Goal: Task Accomplishment & Management: Complete application form

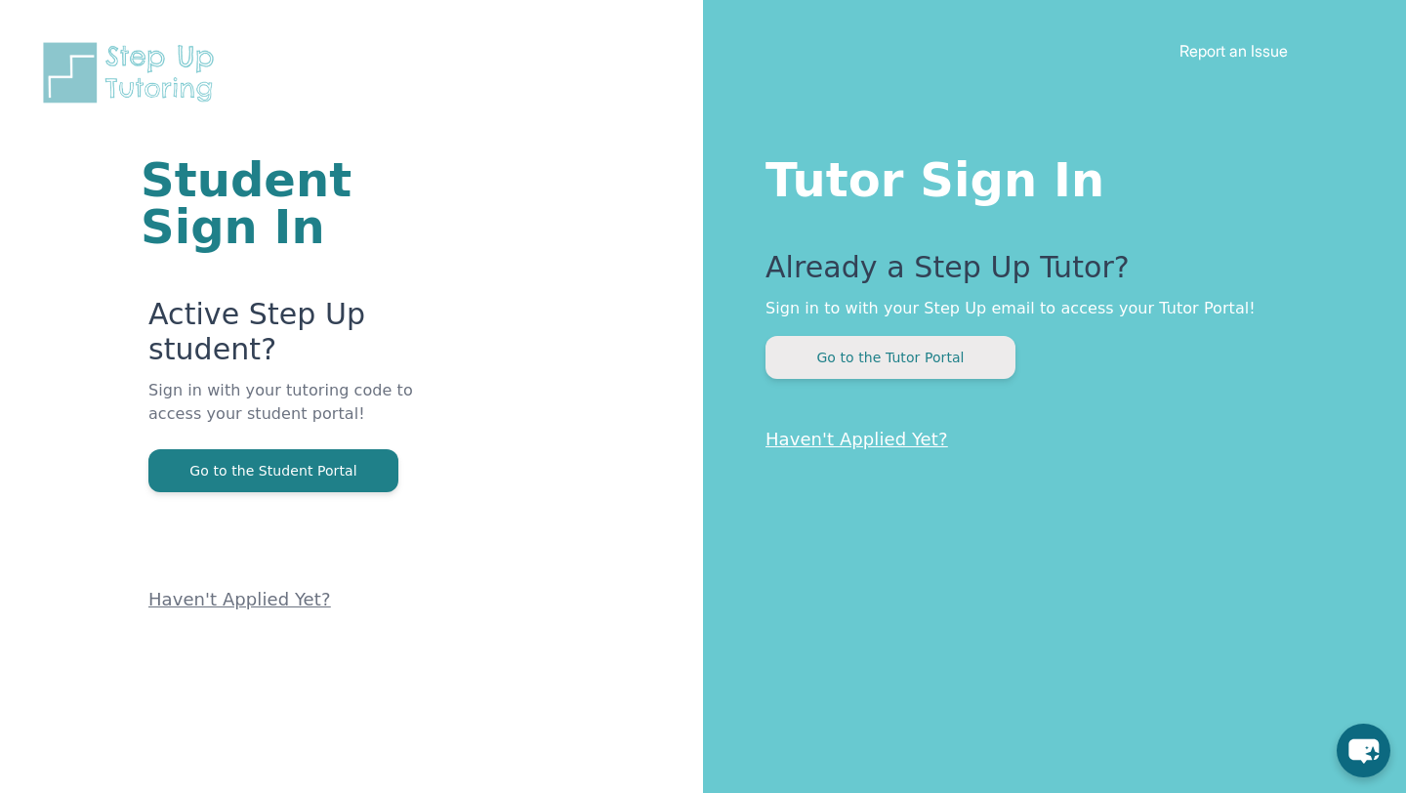
click at [866, 364] on button "Go to the Tutor Portal" at bounding box center [891, 357] width 250 height 43
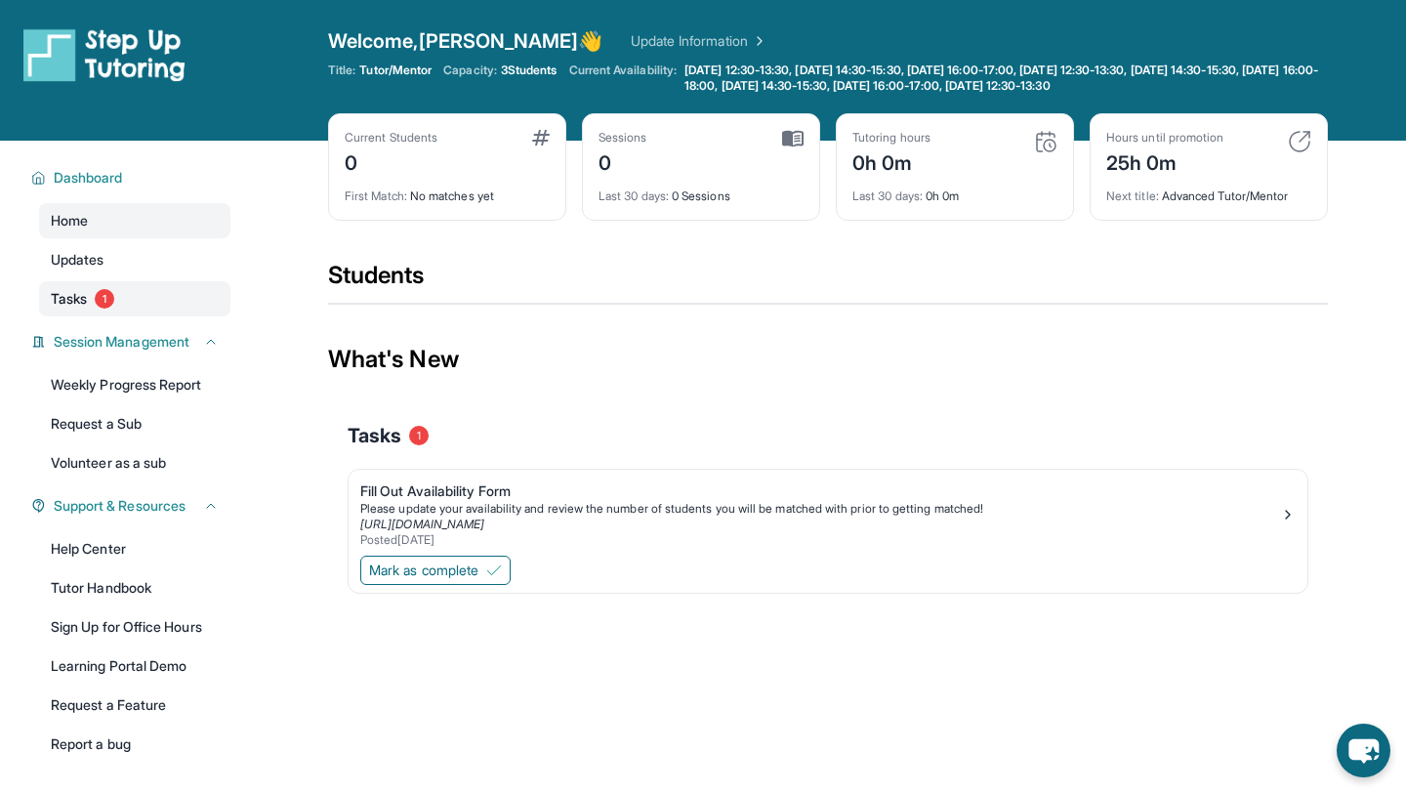
click at [161, 297] on link "Tasks 1" at bounding box center [134, 298] width 191 height 35
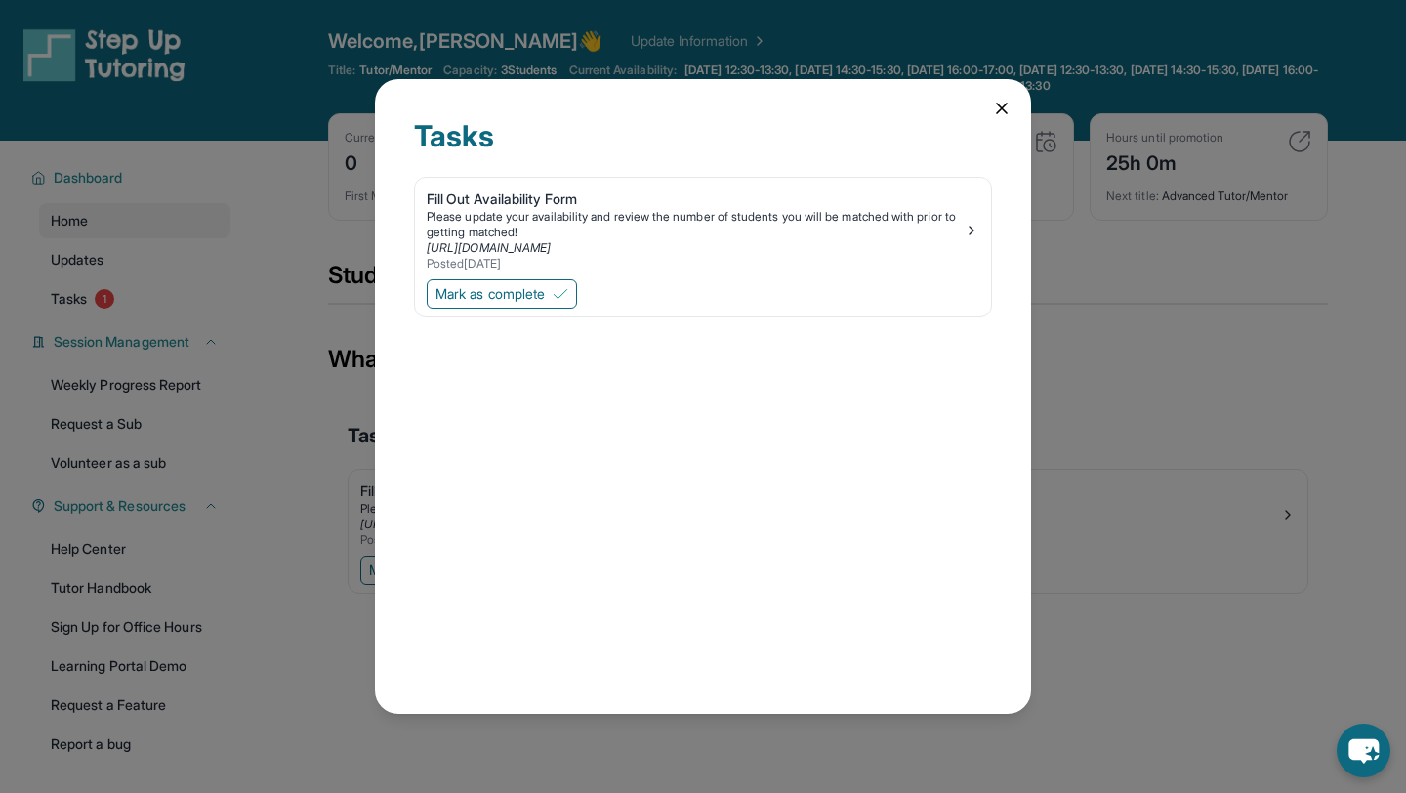
click at [994, 110] on icon at bounding box center [1002, 109] width 20 height 20
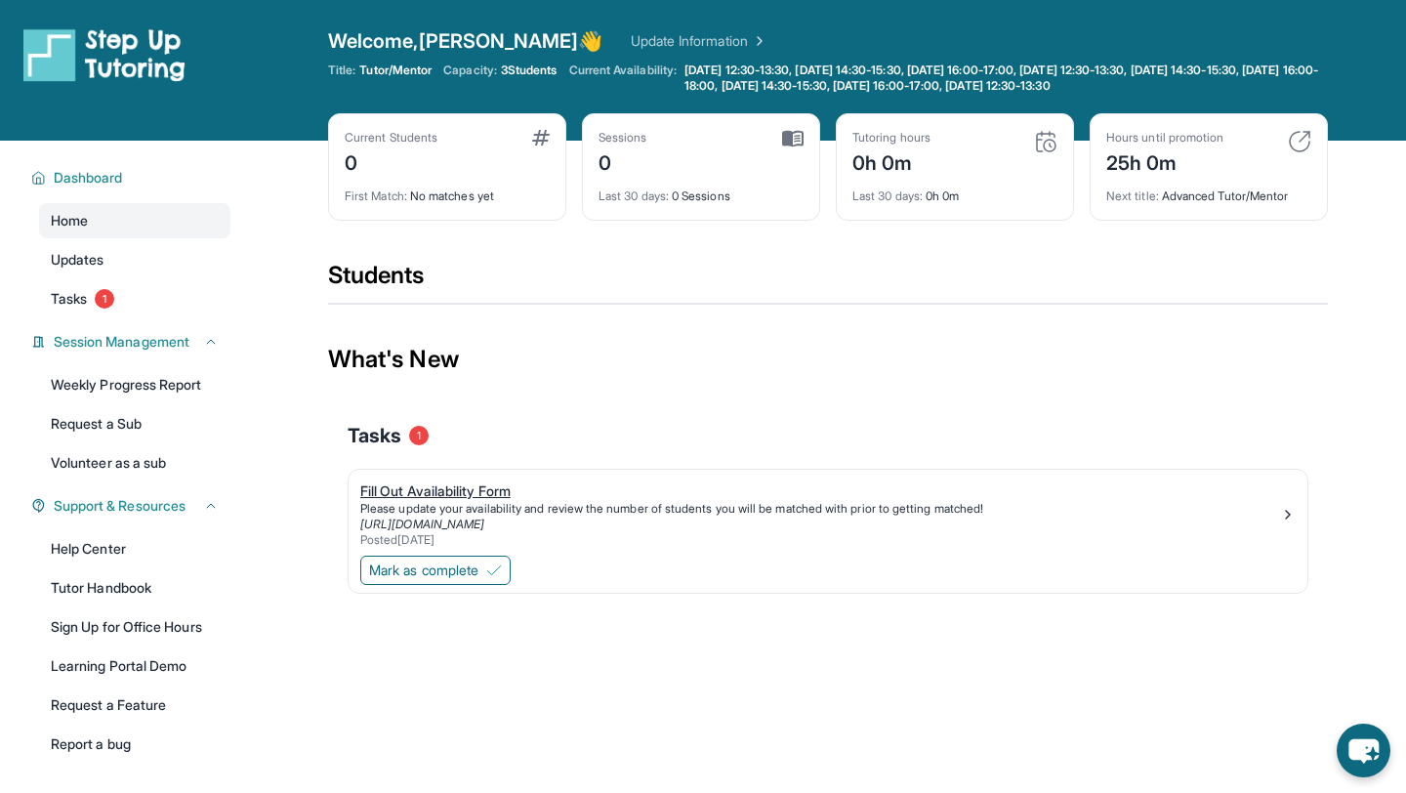
click at [459, 493] on div "Fill Out Availability Form" at bounding box center [820, 491] width 920 height 20
click at [420, 495] on div "Fill Out Availability Form" at bounding box center [820, 491] width 920 height 20
click at [436, 483] on div "Fill Out Availability Form" at bounding box center [820, 491] width 920 height 20
click at [480, 489] on div "Fill Out Availability Form" at bounding box center [820, 491] width 920 height 20
click at [440, 581] on button "Mark as complete" at bounding box center [435, 570] width 150 height 29
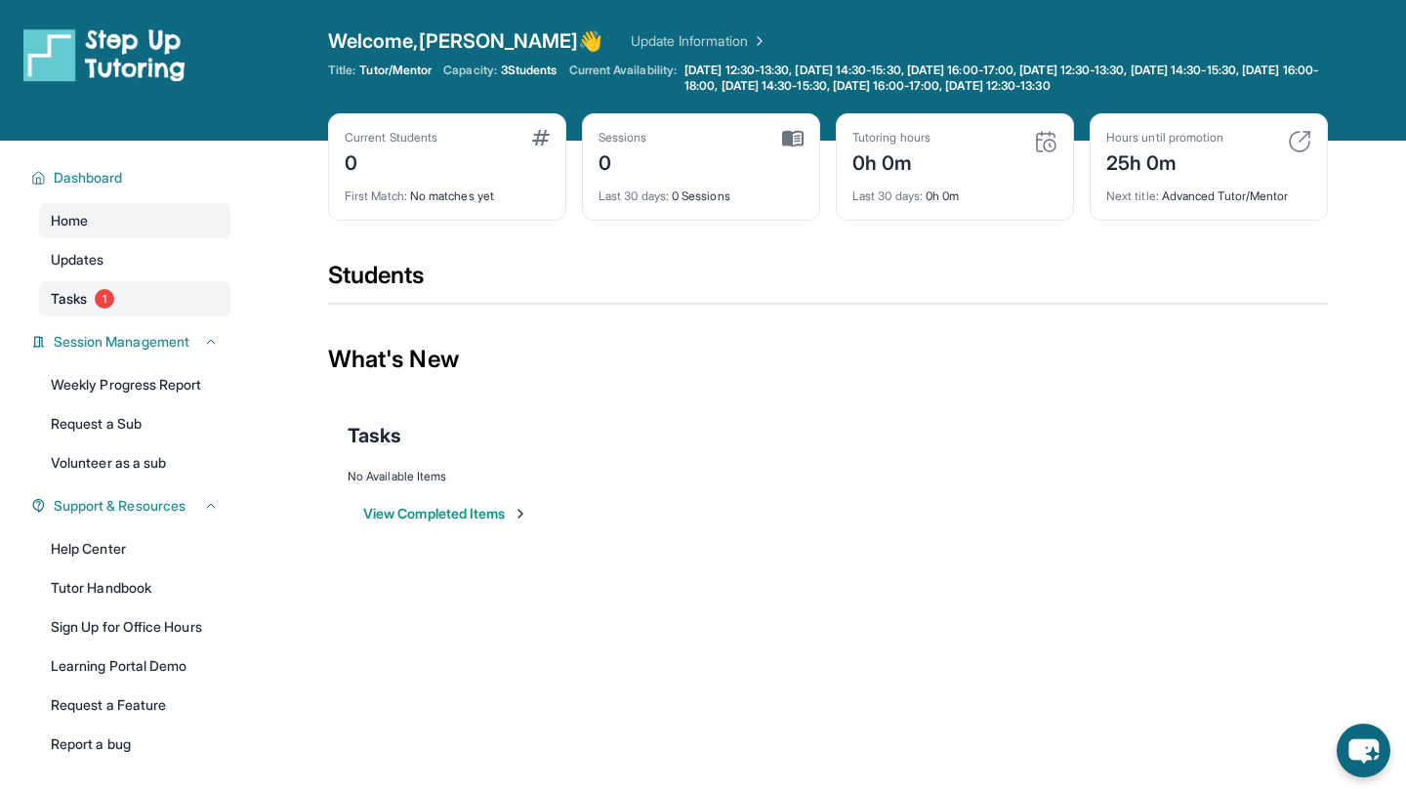
click at [157, 305] on link "Tasks 1" at bounding box center [134, 298] width 191 height 35
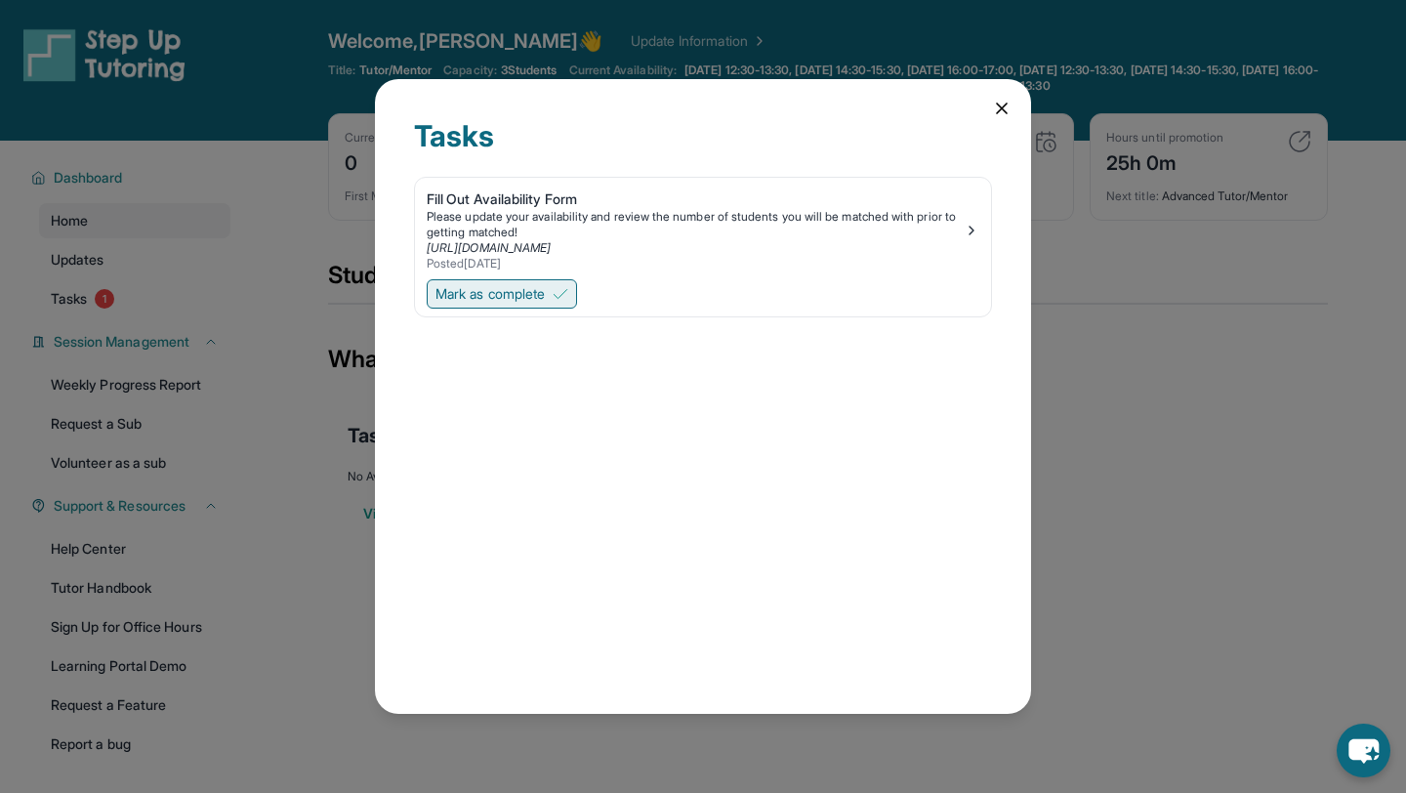
click at [538, 293] on span "Mark as complete" at bounding box center [490, 294] width 109 height 20
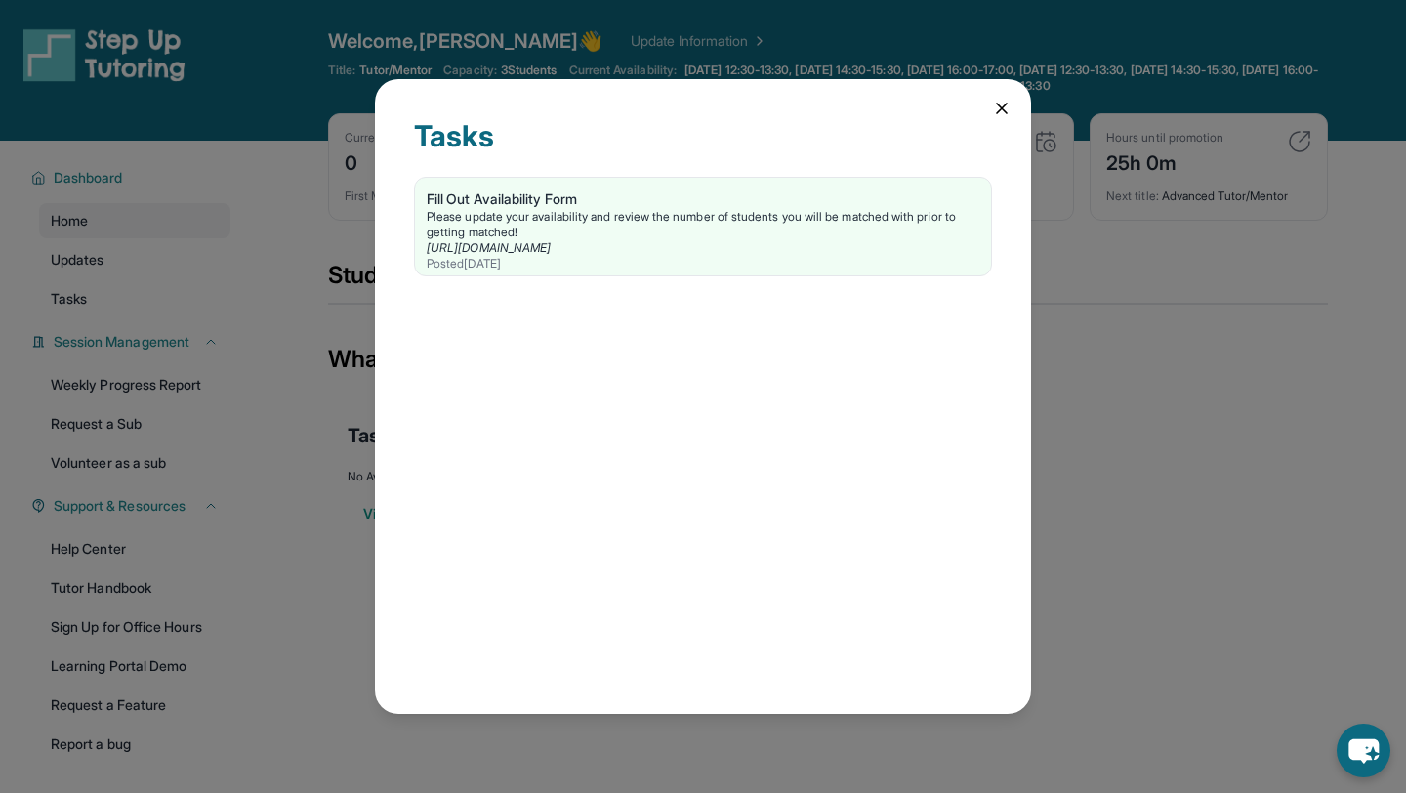
click at [1000, 97] on div "Tasks Fill Out Availability Form Please update your availability and review the…" at bounding box center [703, 396] width 656 height 635
click at [1014, 110] on div "Tasks Fill Out Availability Form Please update your availability and review the…" at bounding box center [703, 396] width 656 height 635
click at [998, 104] on icon at bounding box center [1002, 109] width 10 height 10
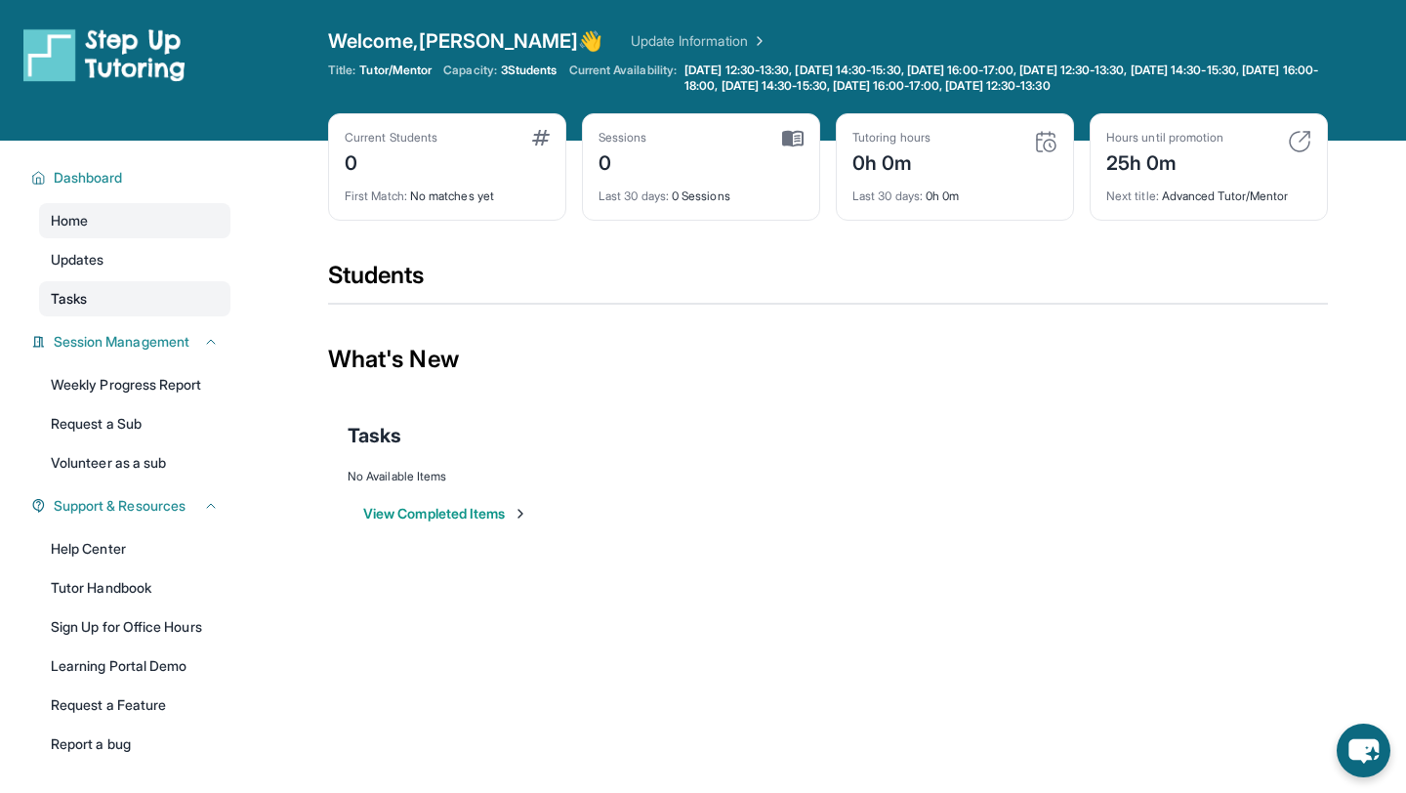
click at [160, 301] on link "Tasks" at bounding box center [134, 298] width 191 height 35
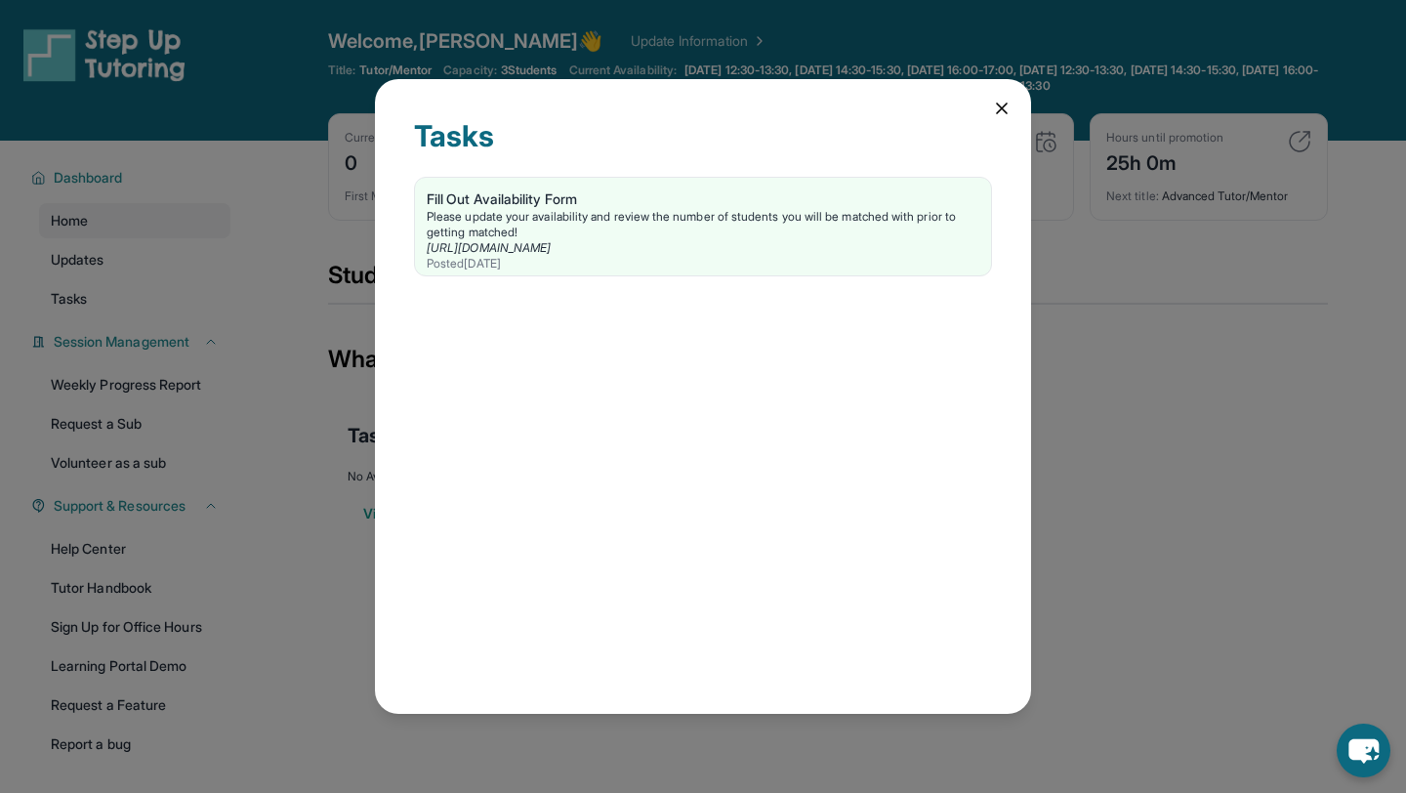
click at [152, 263] on div "Tasks Fill Out Availability Form Please update your availability and review the…" at bounding box center [703, 396] width 1406 height 793
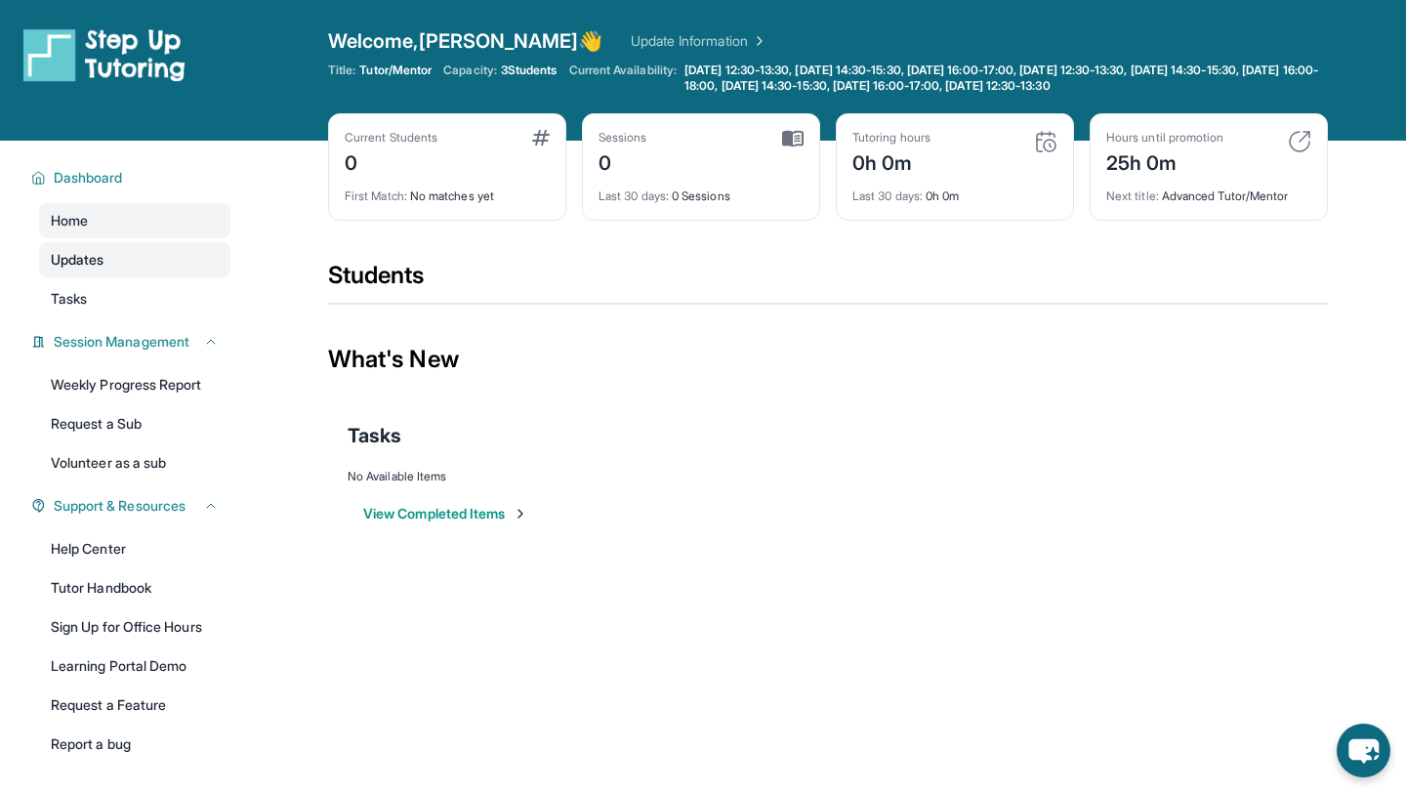
click at [84, 271] on link "Updates" at bounding box center [134, 259] width 191 height 35
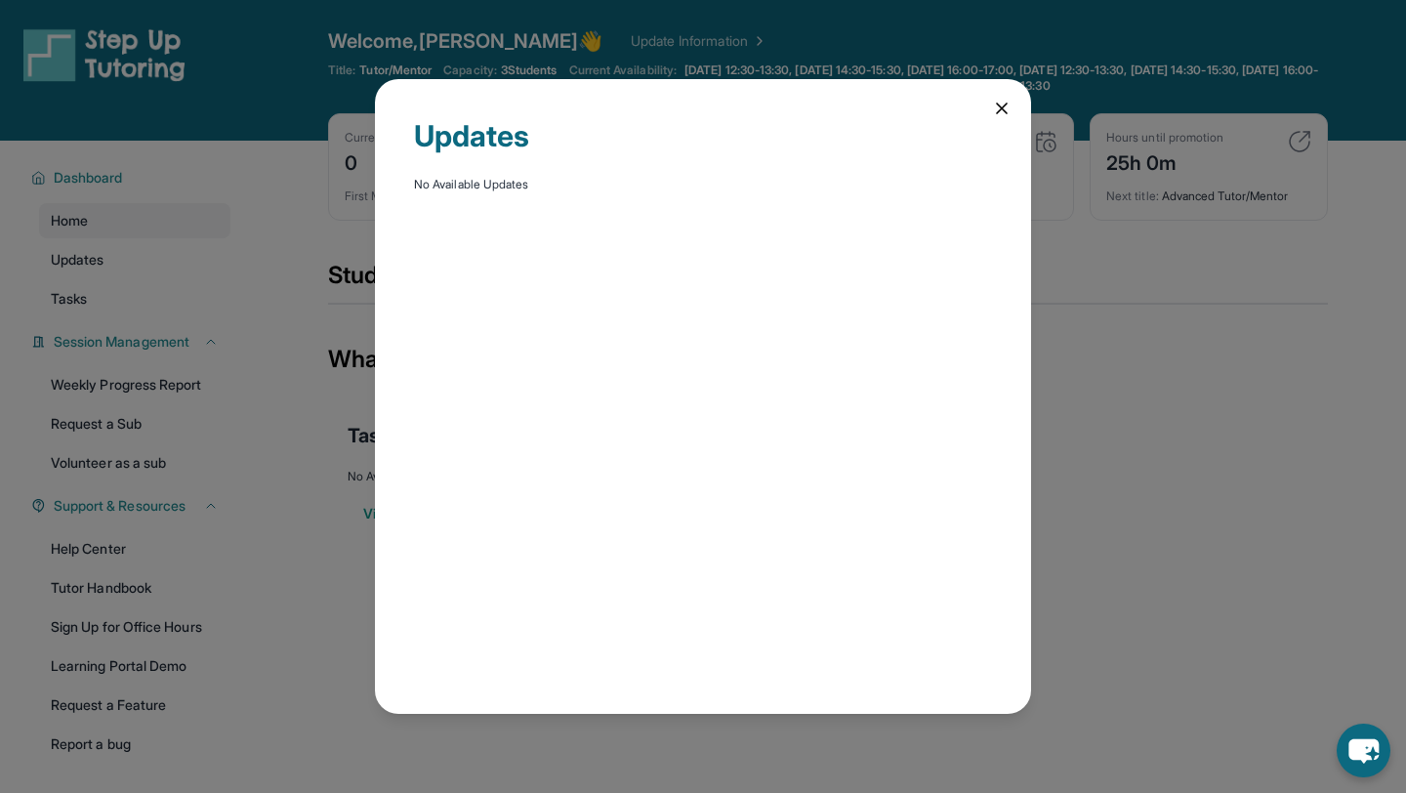
click at [1001, 108] on icon at bounding box center [1002, 109] width 10 height 10
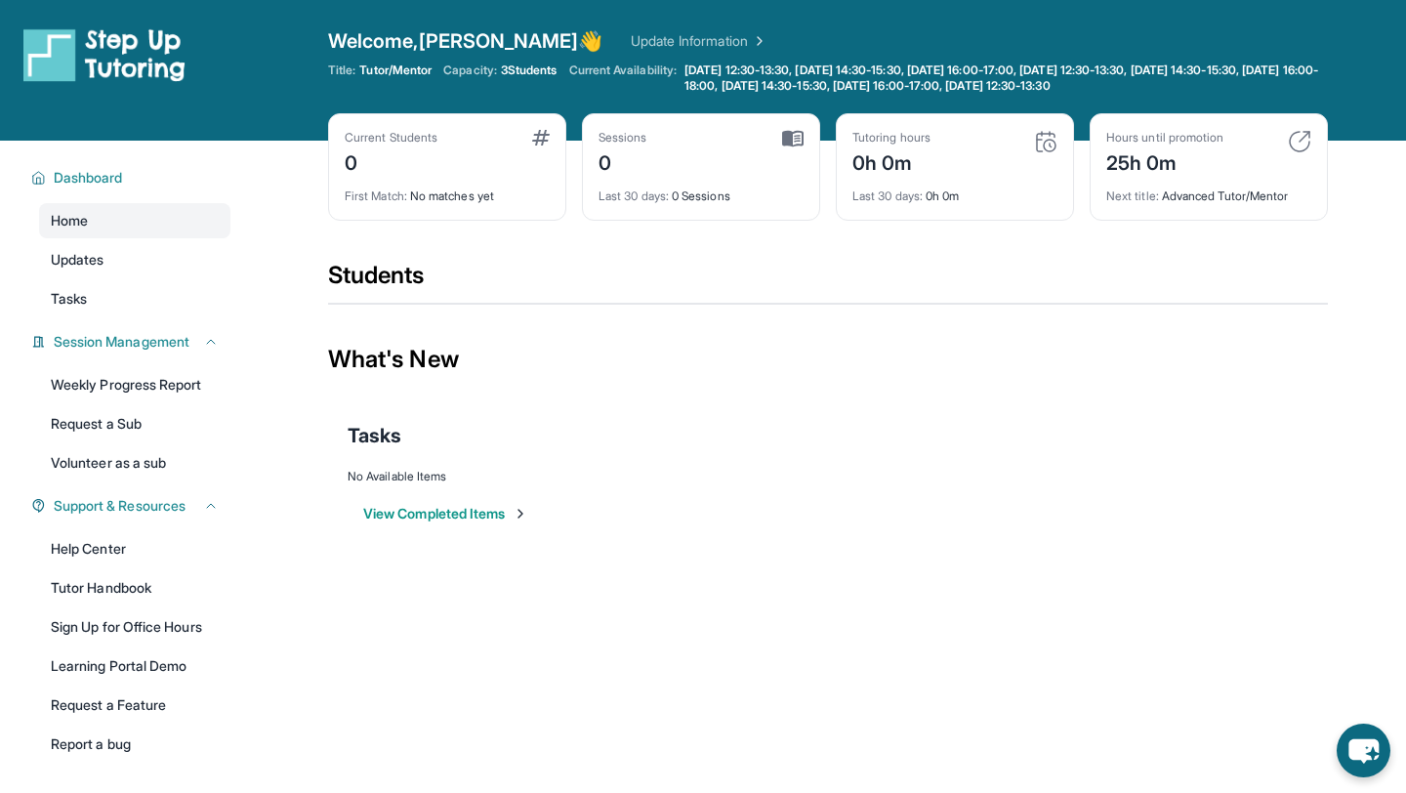
click at [522, 312] on section "Students" at bounding box center [828, 288] width 1000 height 57
click at [153, 264] on link "Updates" at bounding box center [134, 259] width 191 height 35
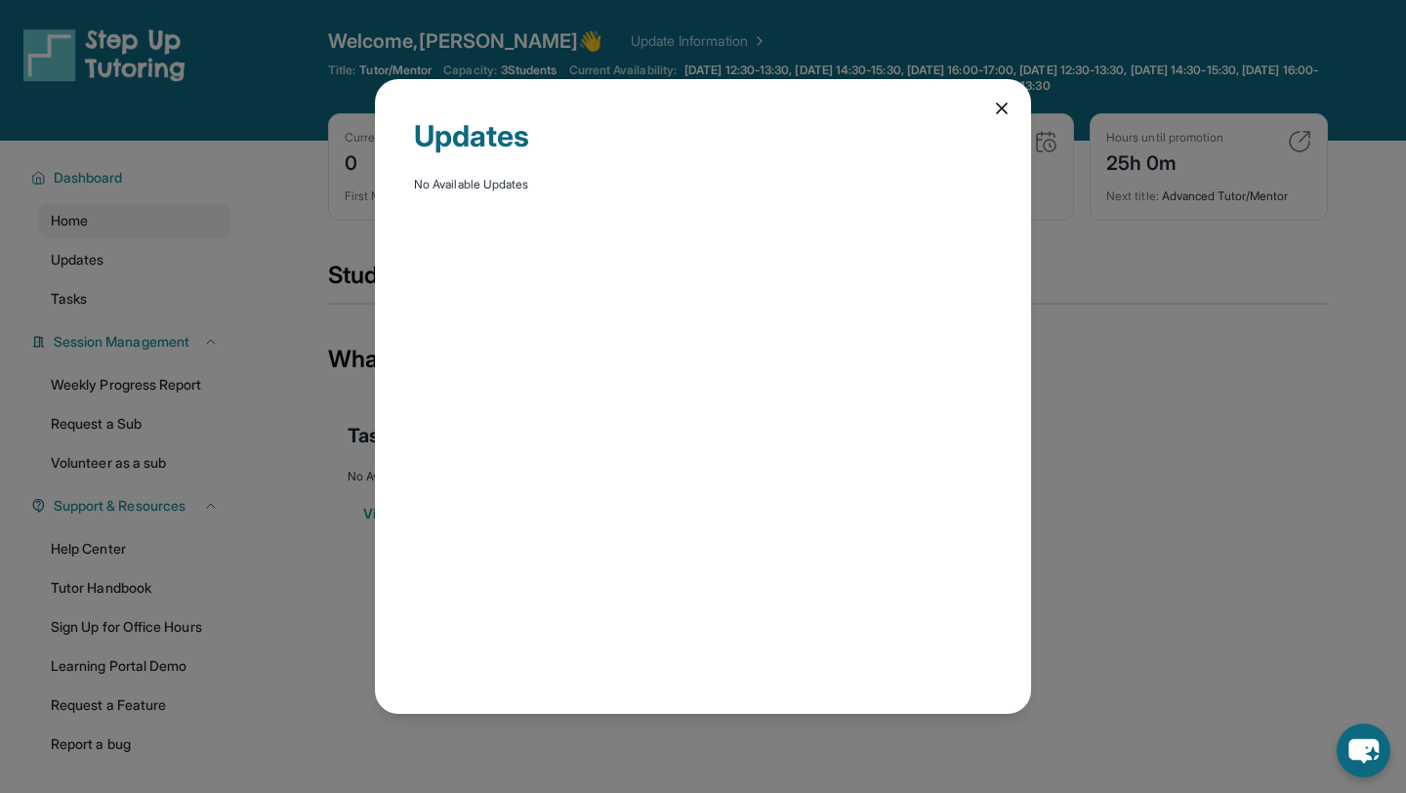
click at [118, 294] on div "Updates No Available Updates" at bounding box center [703, 396] width 1406 height 793
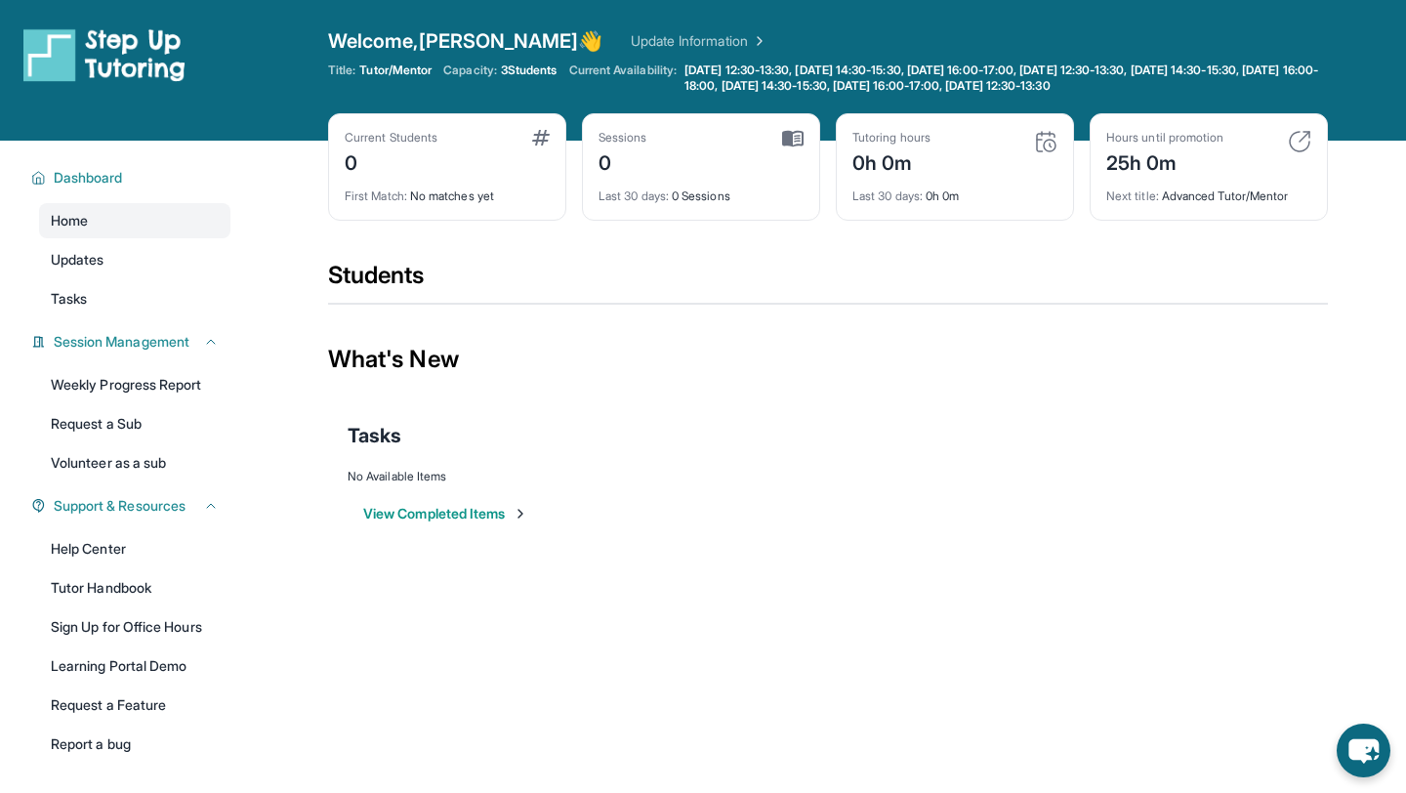
click at [525, 512] on img at bounding box center [521, 514] width 16 height 16
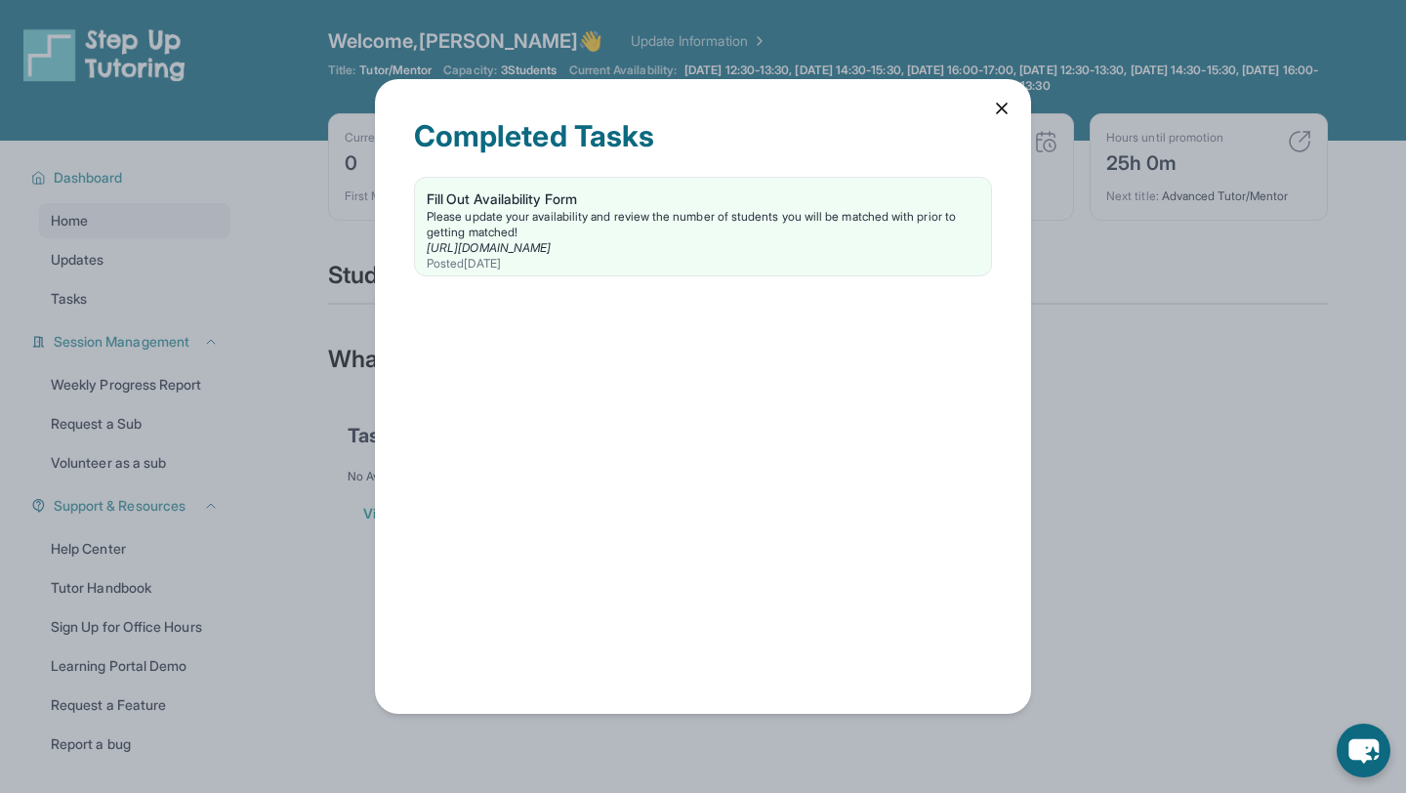
click at [1006, 108] on icon at bounding box center [1002, 109] width 20 height 20
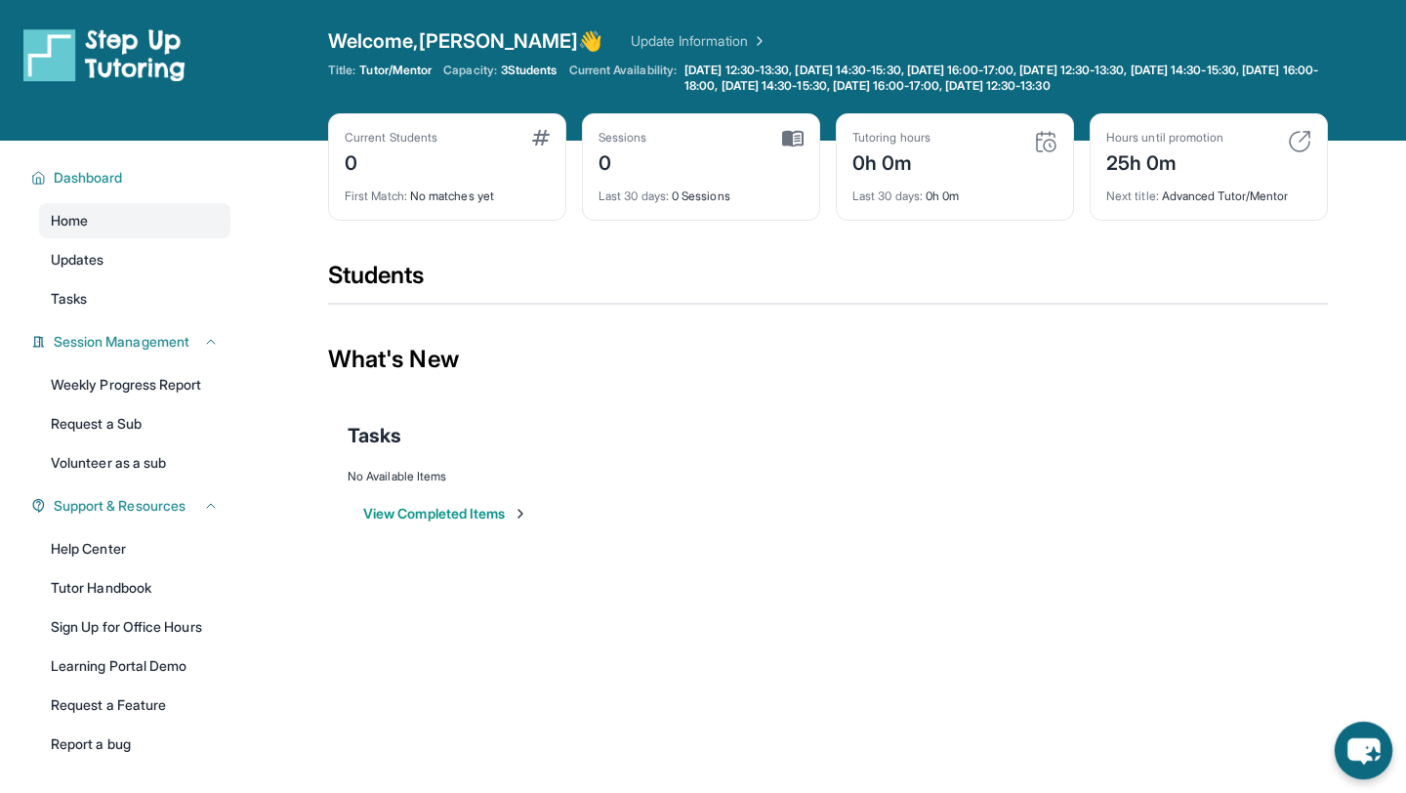
click at [1342, 755] on icon "chat-button" at bounding box center [1364, 751] width 58 height 58
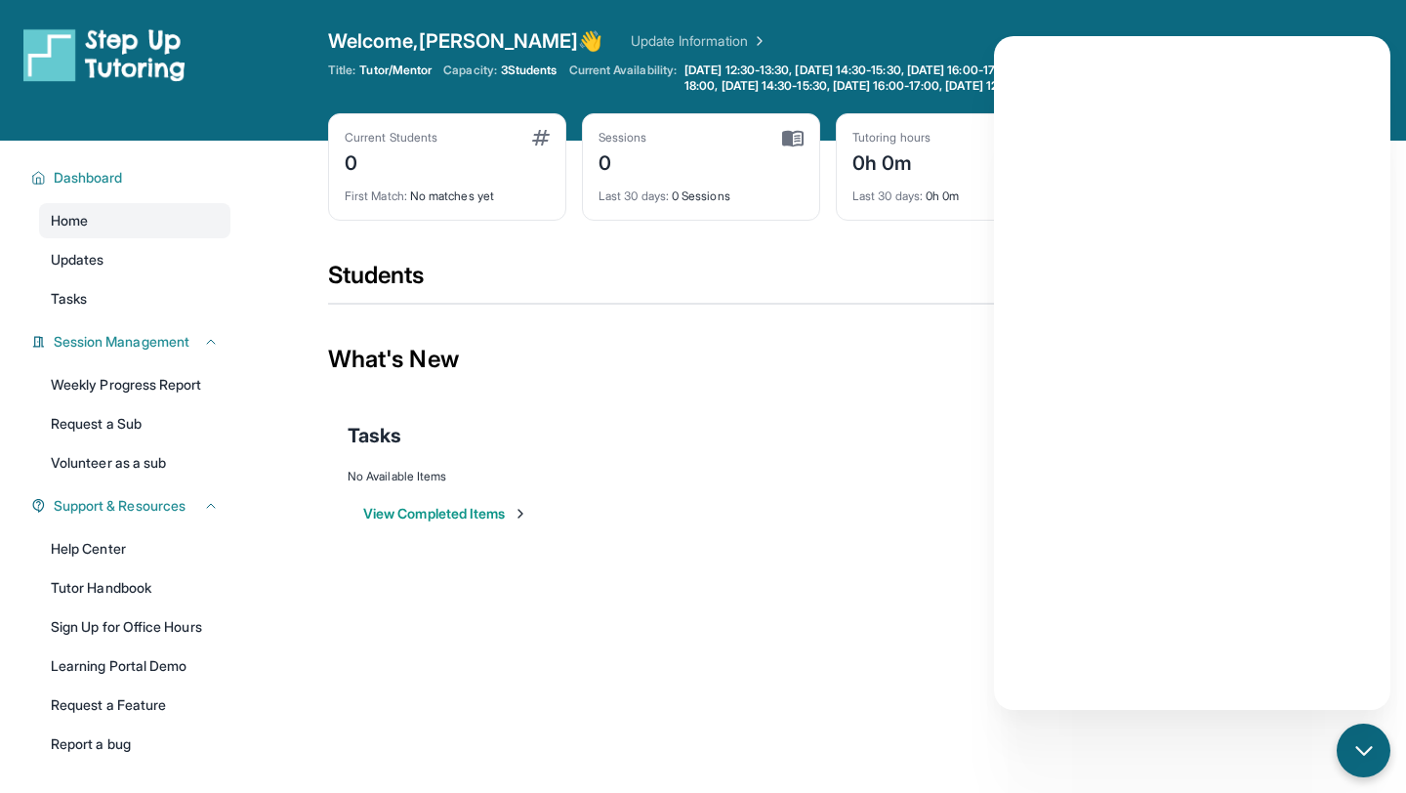
click at [715, 464] on div "Tasks" at bounding box center [828, 435] width 961 height 66
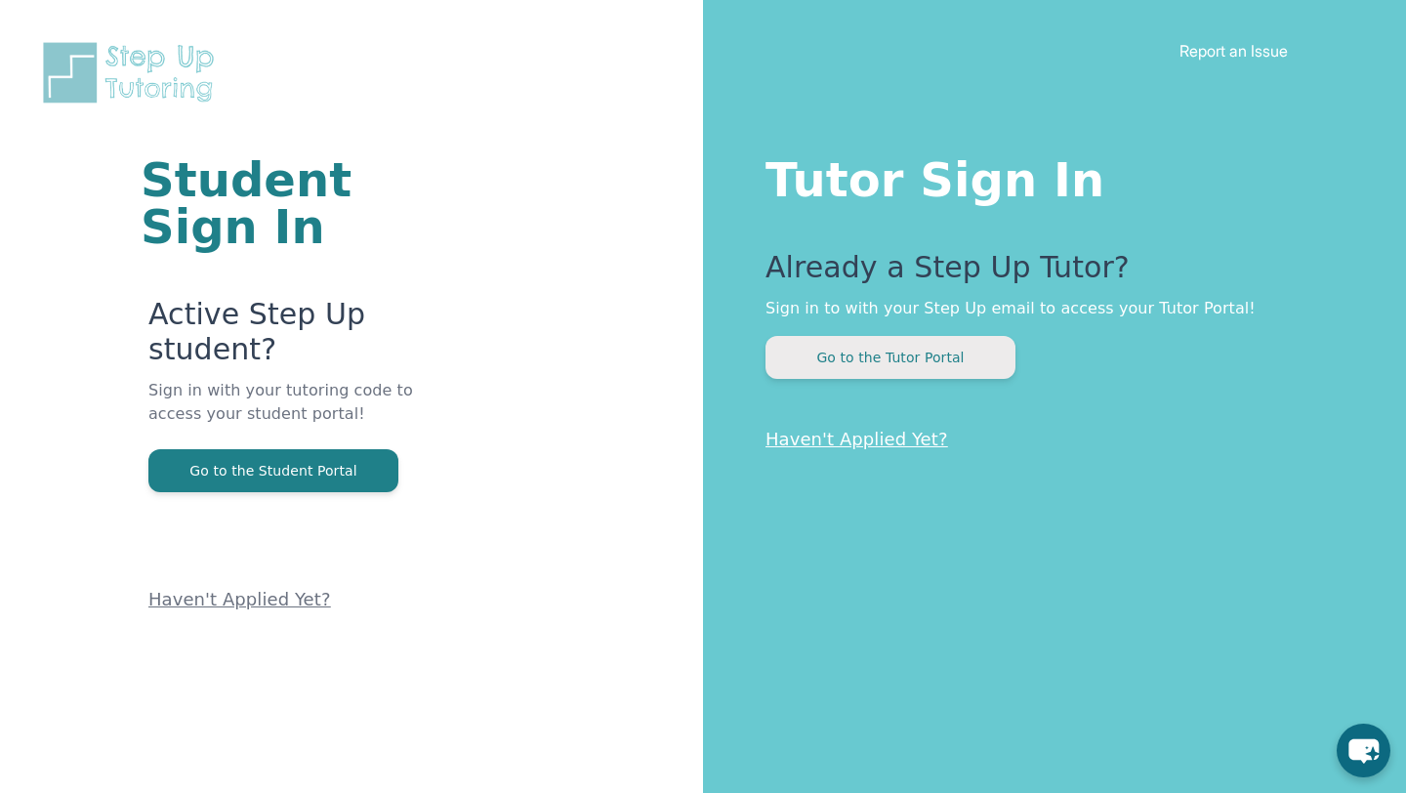
click at [962, 361] on button "Go to the Tutor Portal" at bounding box center [891, 357] width 250 height 43
